Goal: Transaction & Acquisition: Purchase product/service

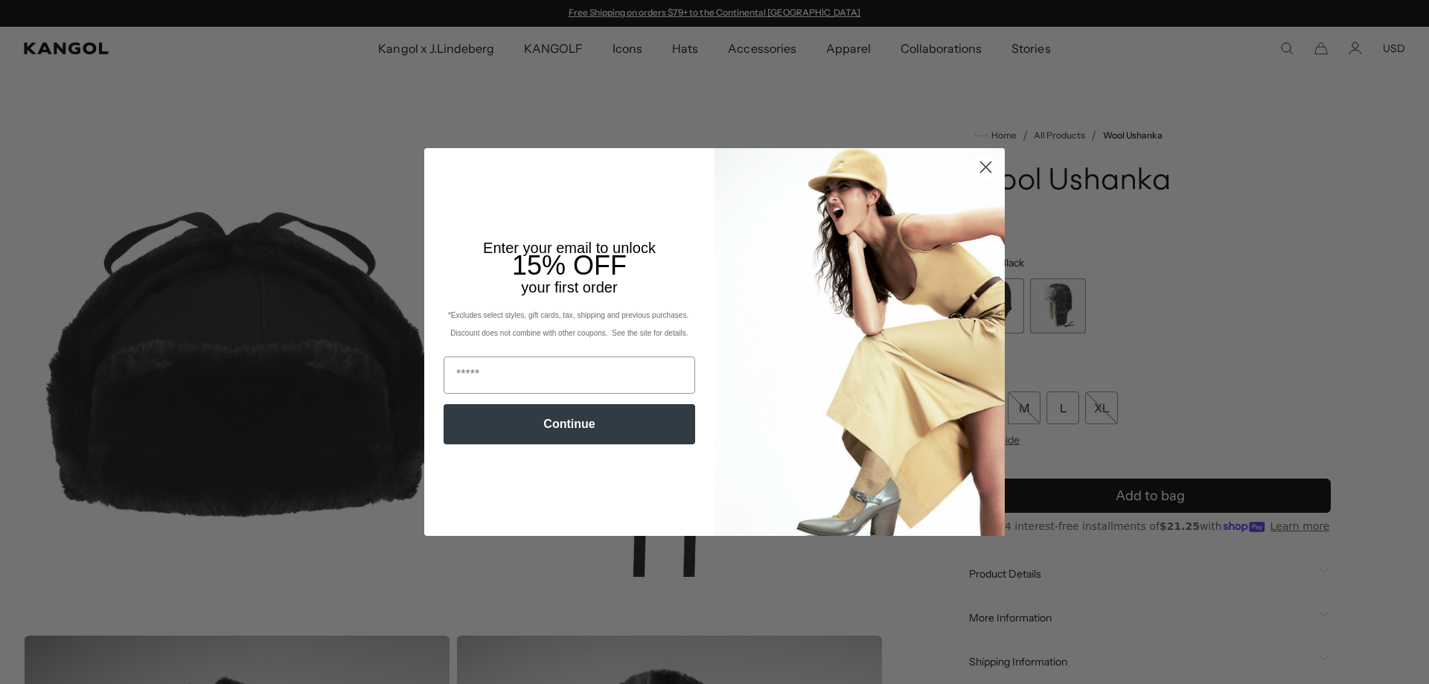
click at [973, 162] on icon "Close dialog" at bounding box center [986, 167] width 26 height 26
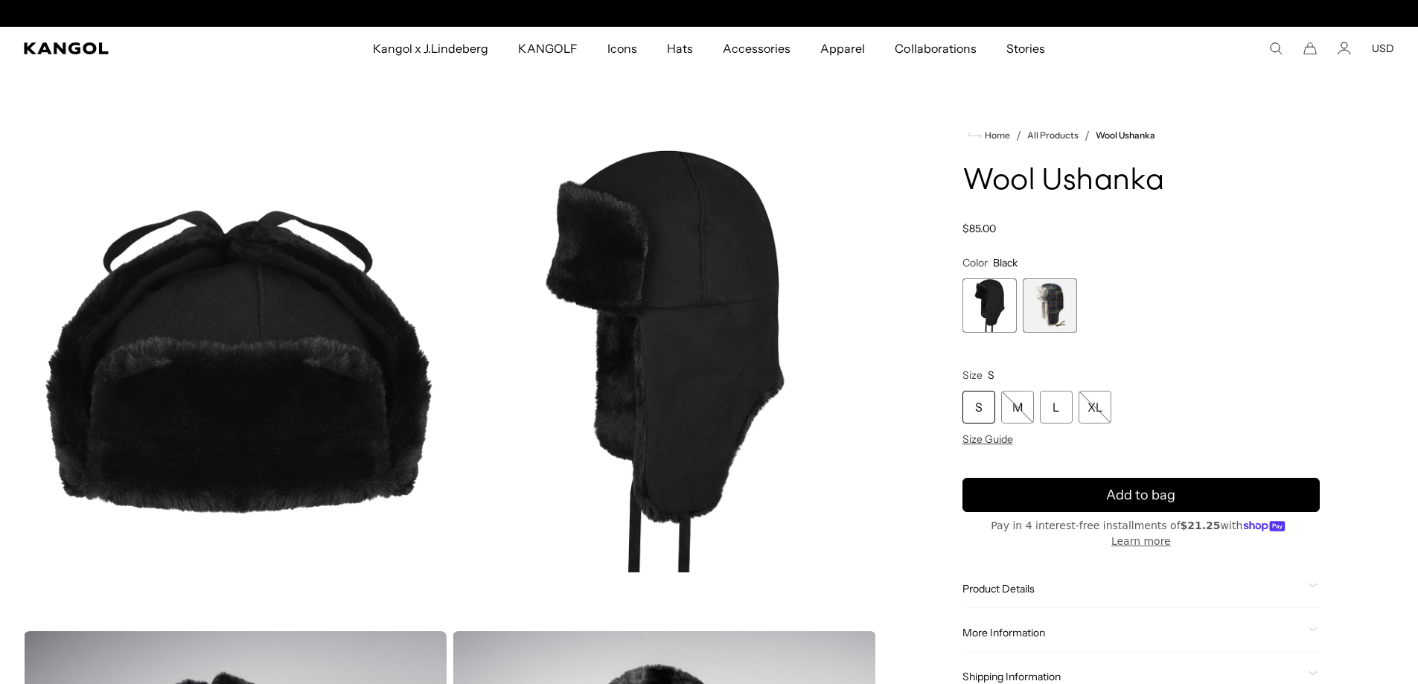
scroll to position [0, 307]
click at [1046, 295] on span "2 of 2" at bounding box center [1050, 305] width 54 height 54
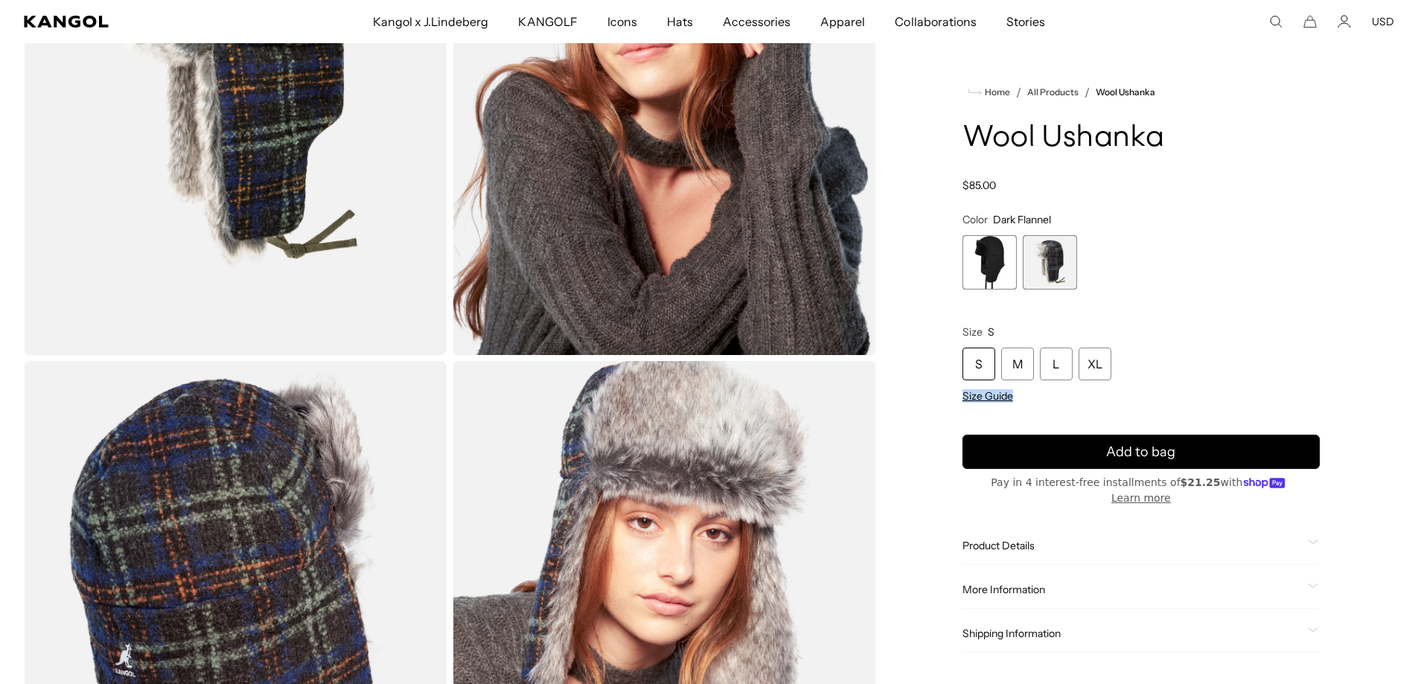
click at [1117, 391] on div "S M L XL Size Guide" at bounding box center [1140, 375] width 357 height 55
click at [1102, 378] on div "XL" at bounding box center [1095, 364] width 33 height 33
click at [972, 395] on span "Size Guide" at bounding box center [987, 395] width 51 height 13
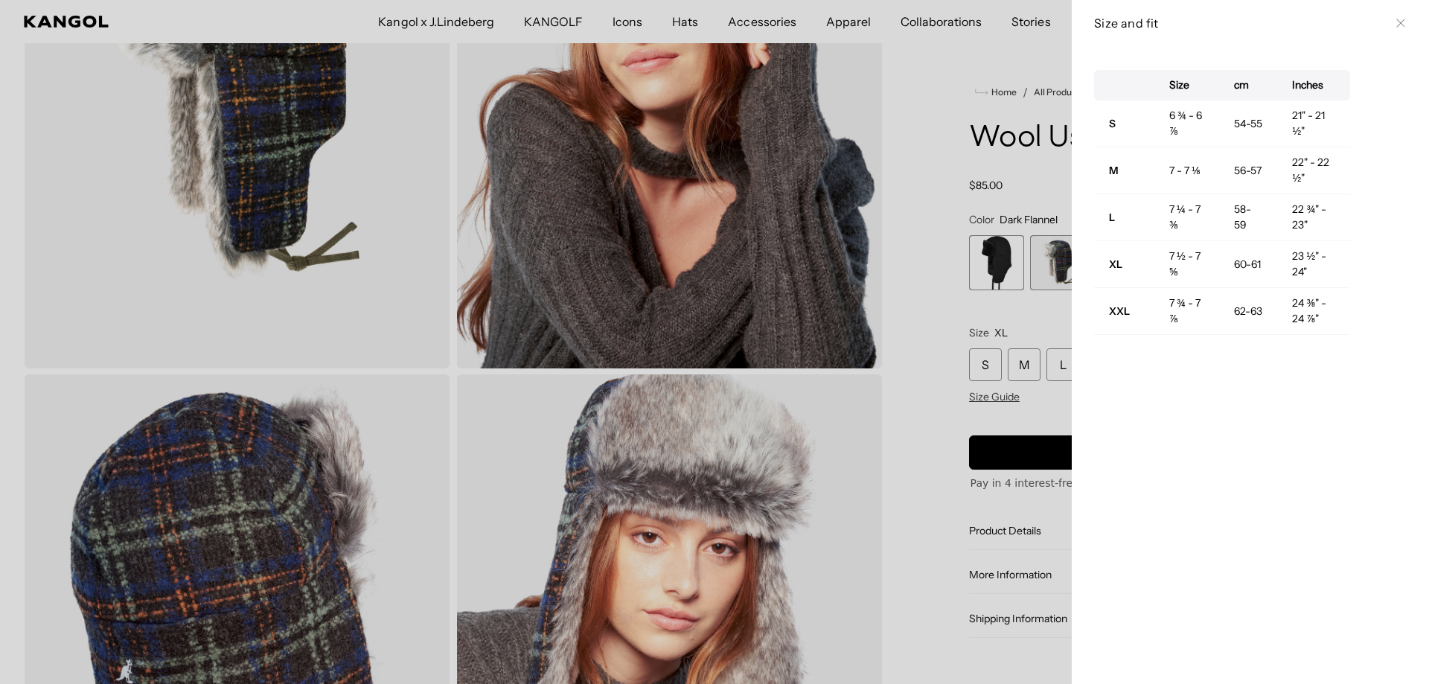
click at [1395, 28] on button "Close" at bounding box center [1401, 23] width 12 height 12
